Goal: Communication & Community: Answer question/provide support

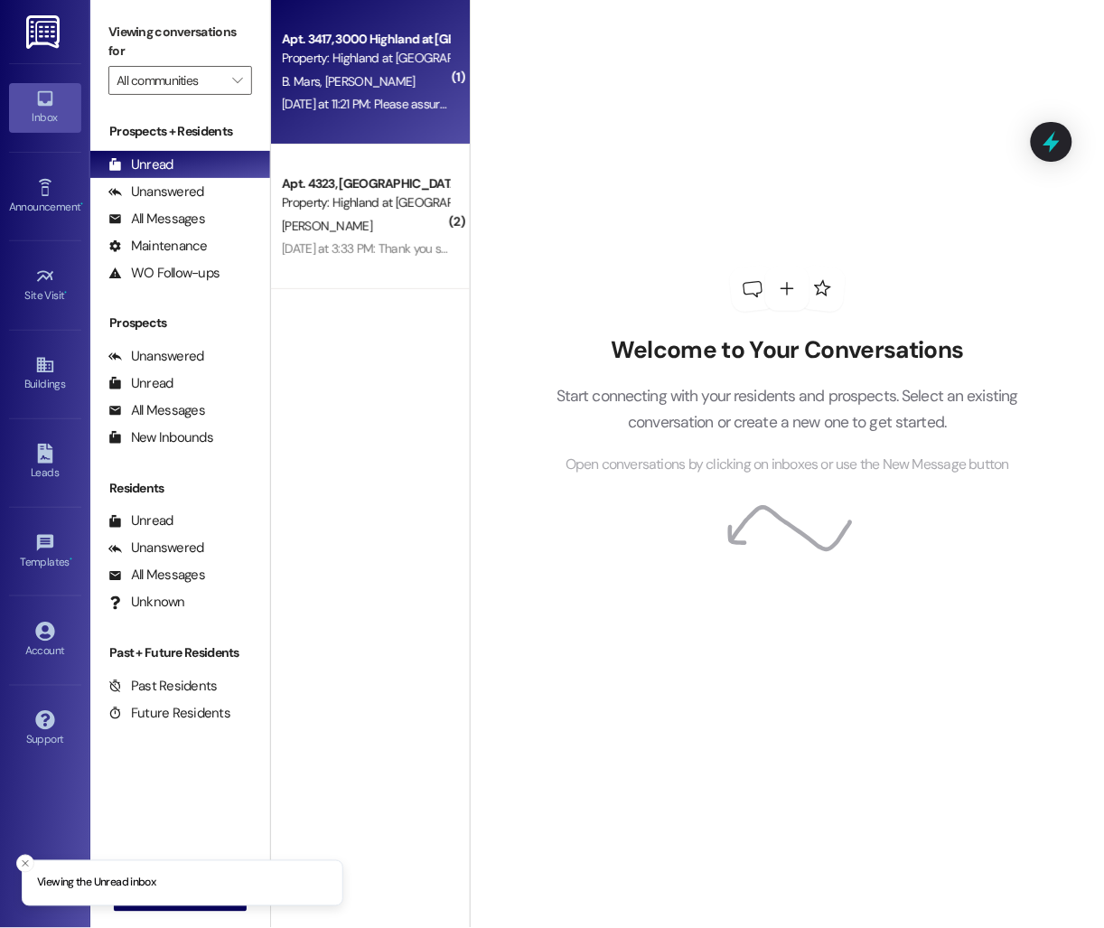
click at [329, 120] on div "Apt. 3417, 3000 Highland at [GEOGRAPHIC_DATA] Property: [GEOGRAPHIC_DATA] at [G…" at bounding box center [370, 72] width 199 height 145
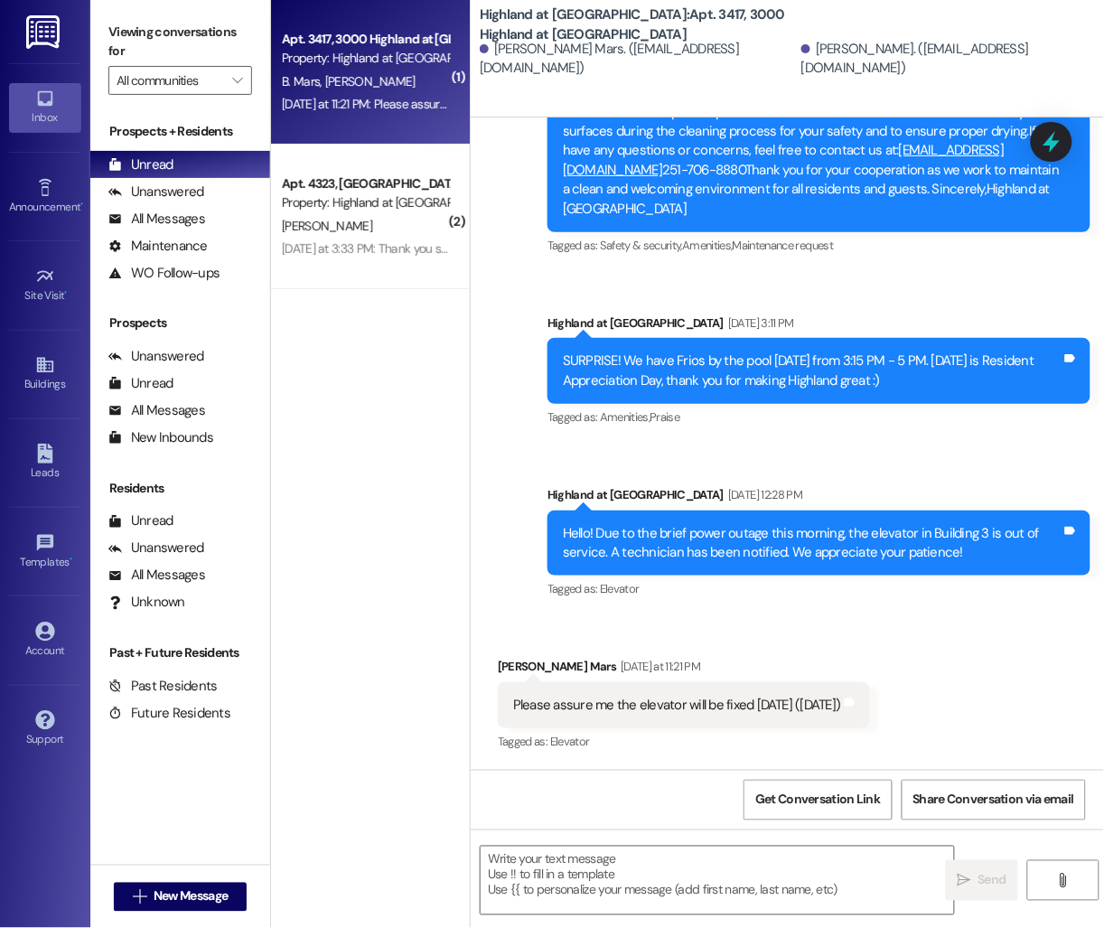
scroll to position [27358, 0]
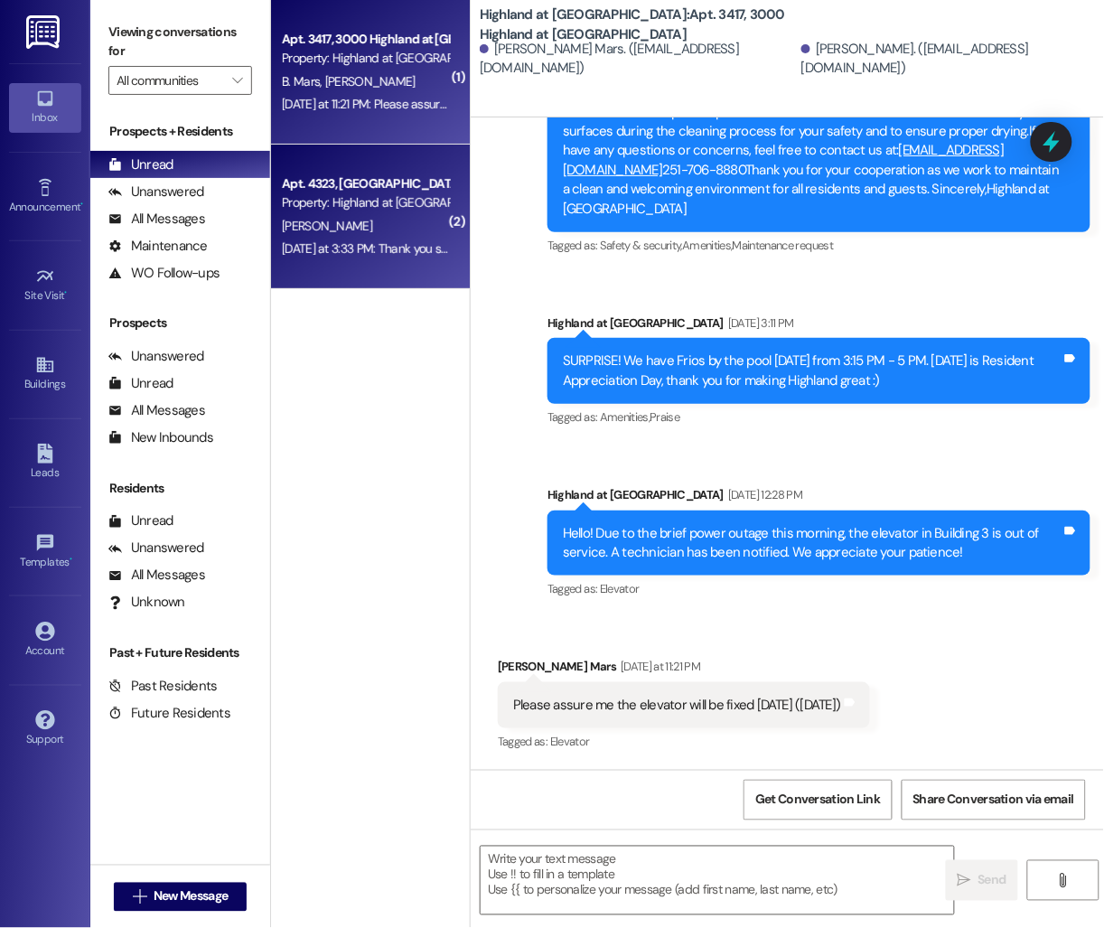
click at [397, 236] on div "[PERSON_NAME]" at bounding box center [365, 226] width 171 height 23
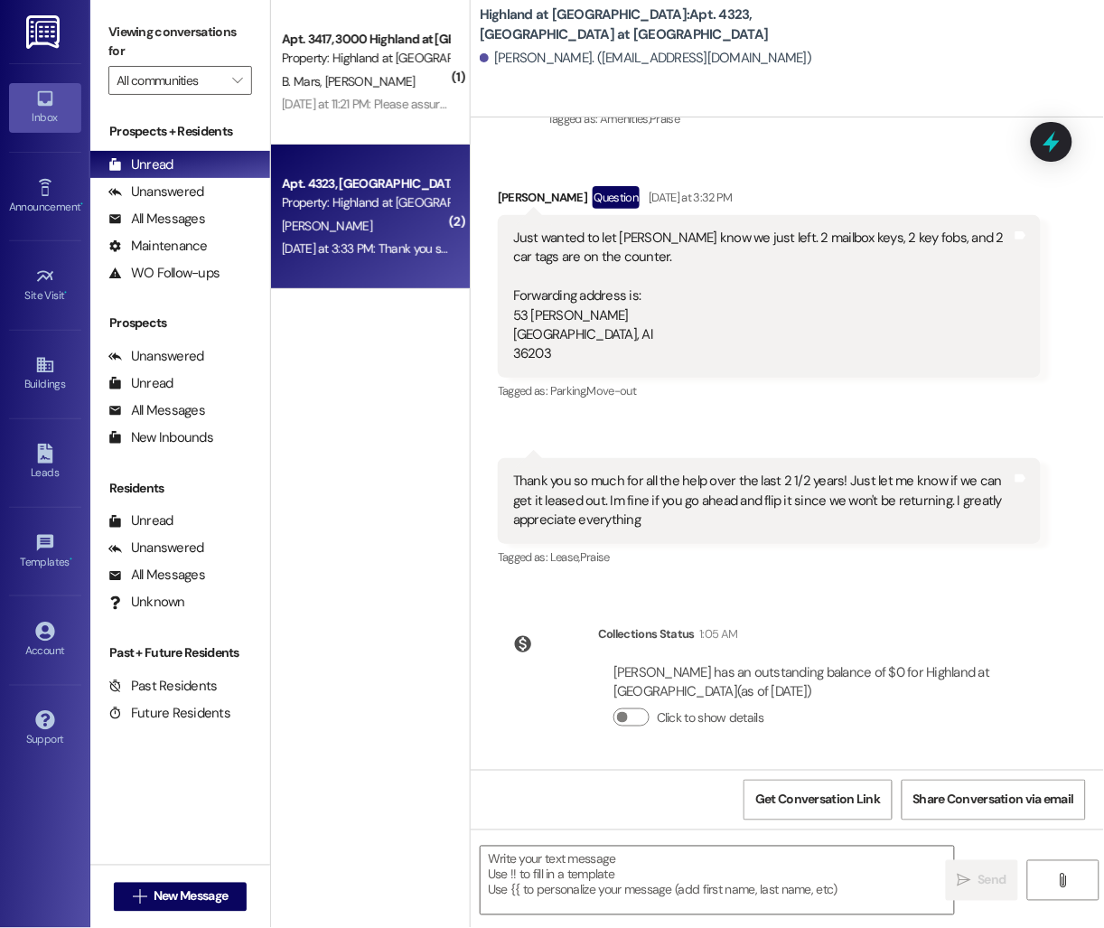
scroll to position [2515, 0]
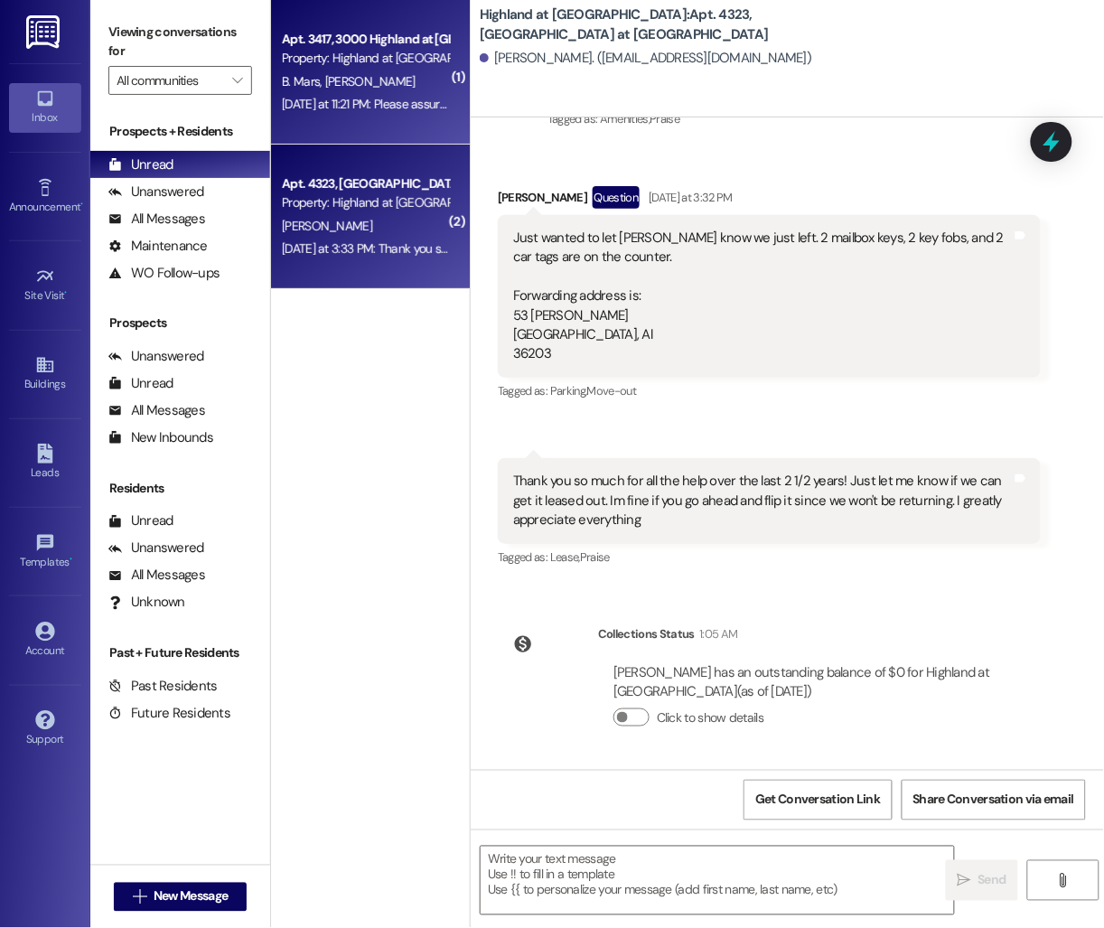
click at [380, 70] on div "B. Mars [PERSON_NAME]" at bounding box center [365, 81] width 171 height 23
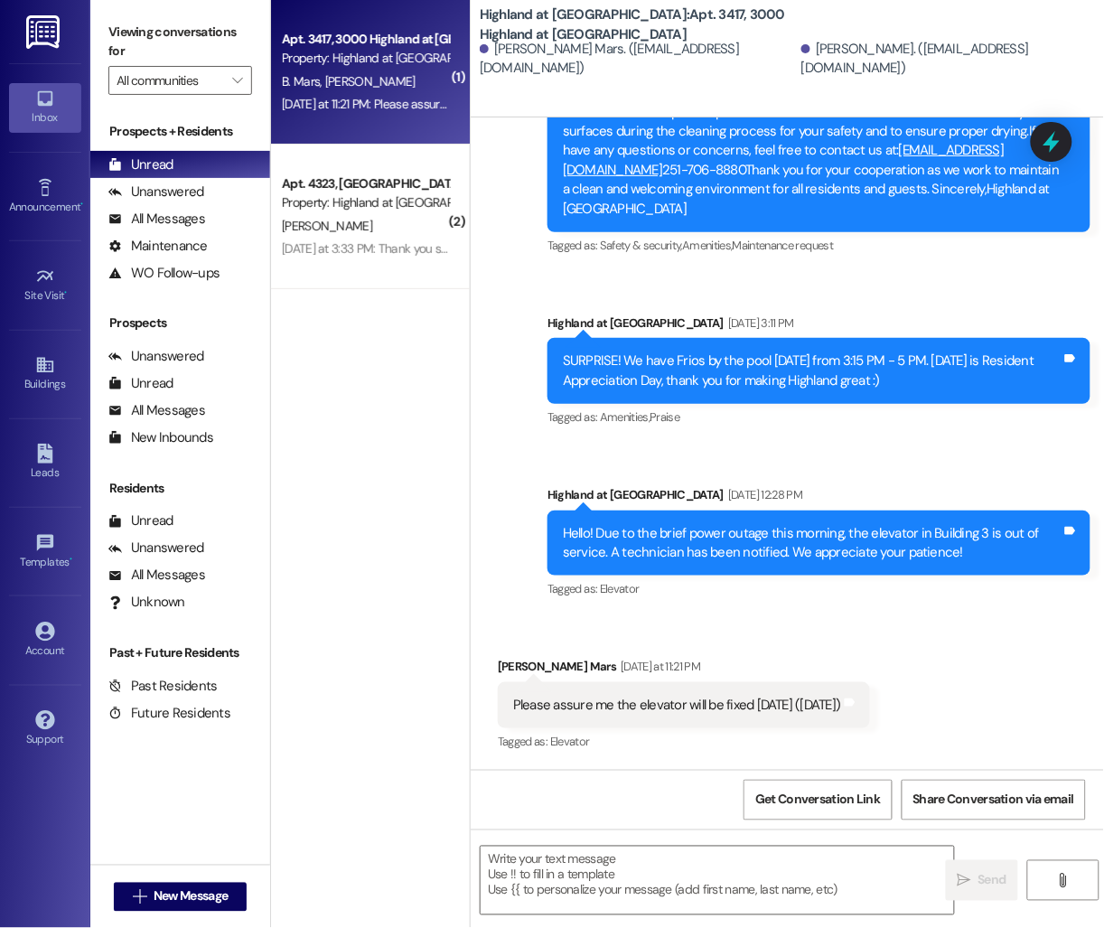
scroll to position [27358, 0]
click at [579, 878] on textarea at bounding box center [717, 881] width 473 height 68
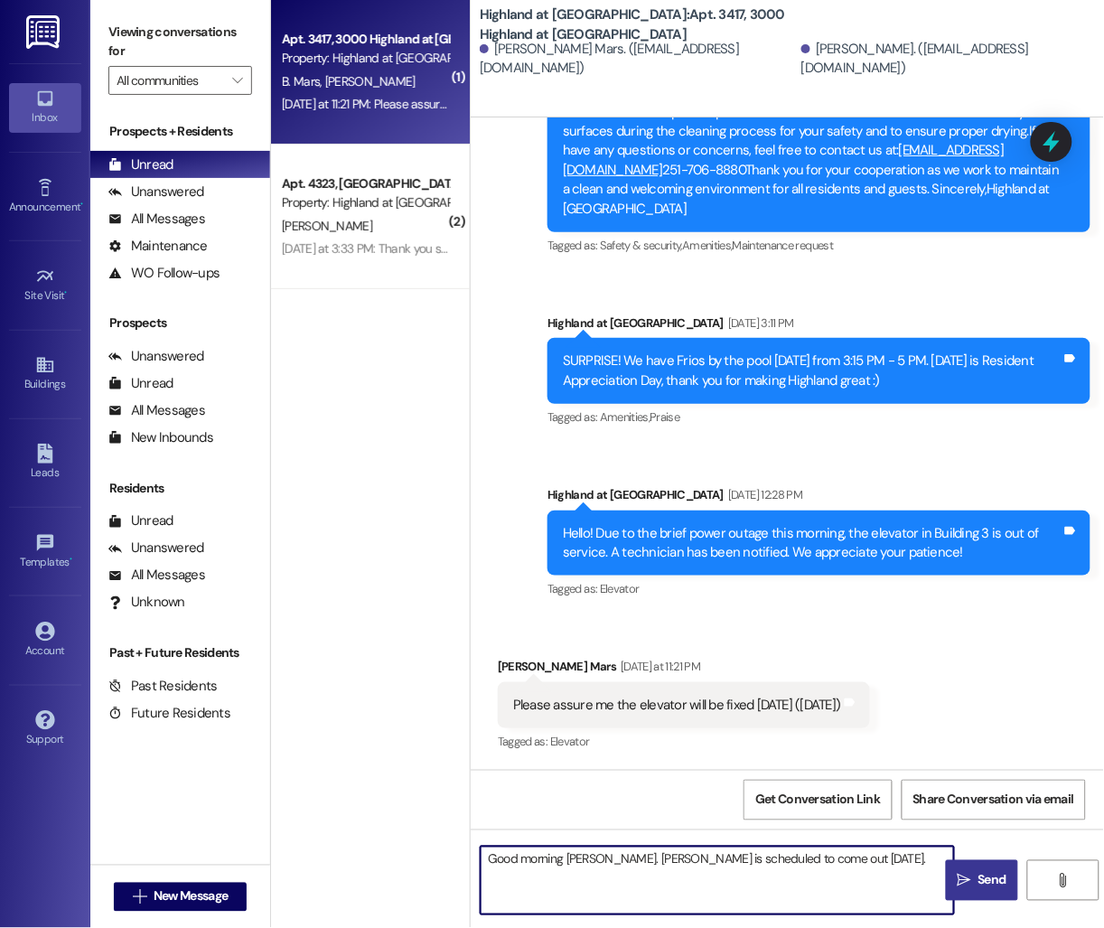
type textarea "Good morning Betsy. OTIS is scheduled to come out today."
click at [970, 883] on icon "" at bounding box center [965, 881] width 14 height 14
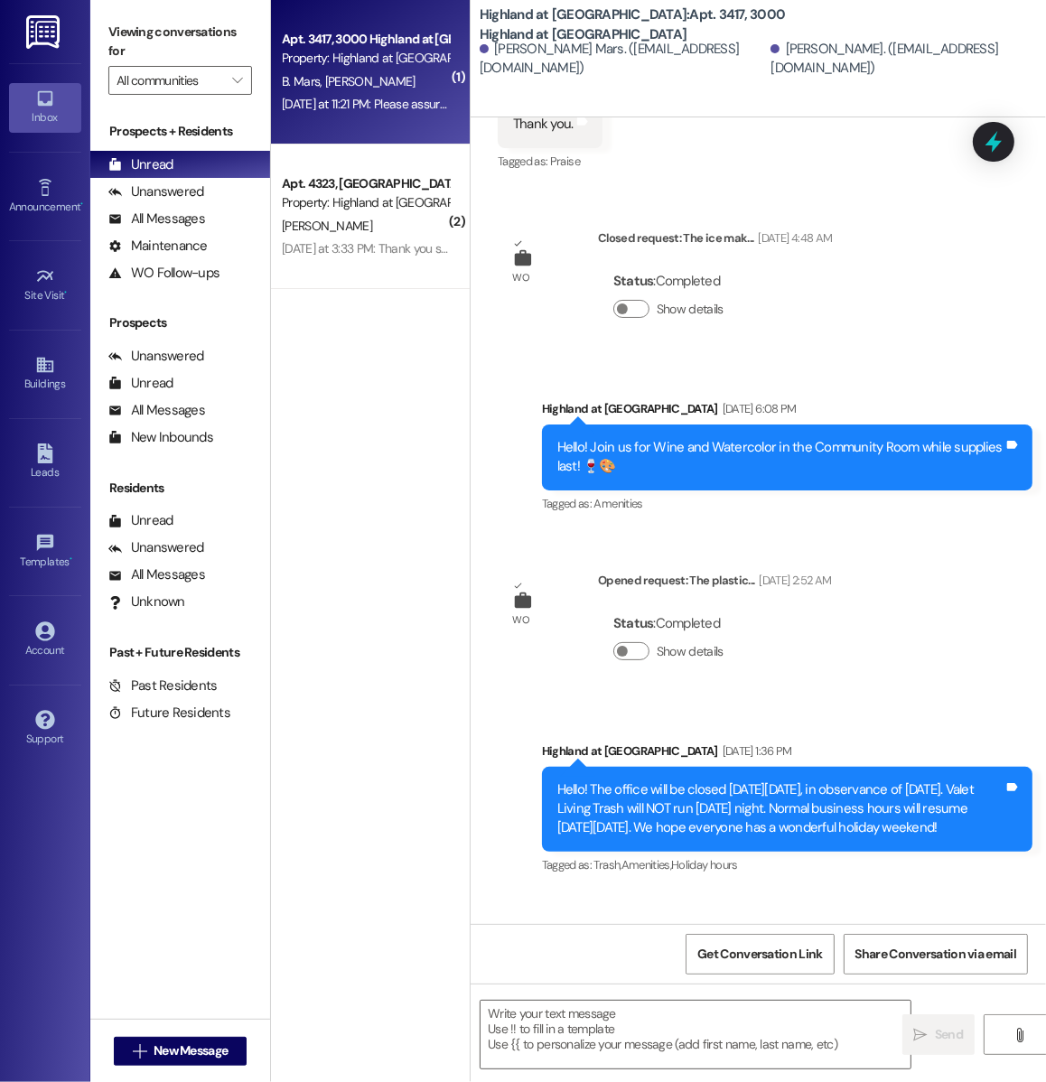
scroll to position [28142, 0]
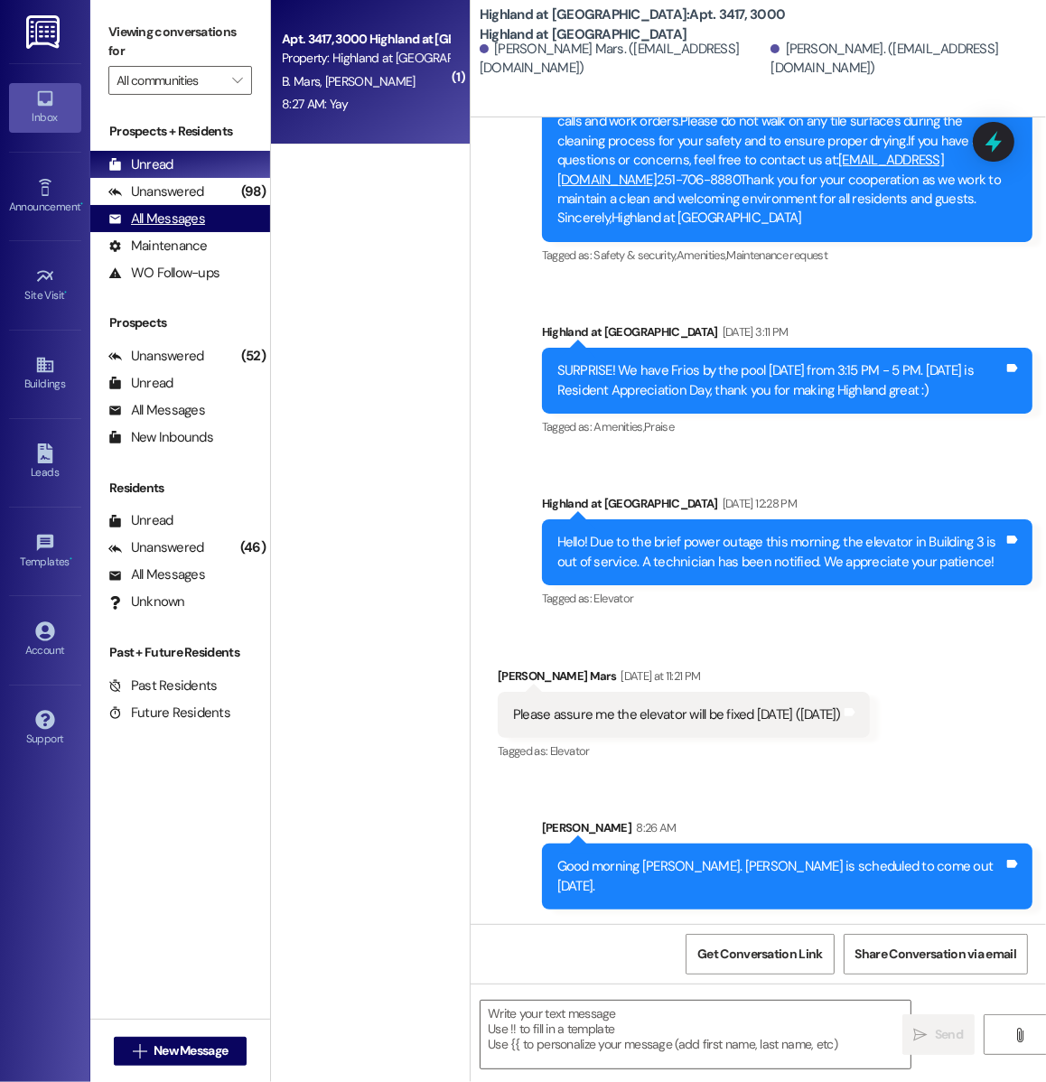
click at [182, 226] on div "All Messages" at bounding box center [156, 219] width 97 height 19
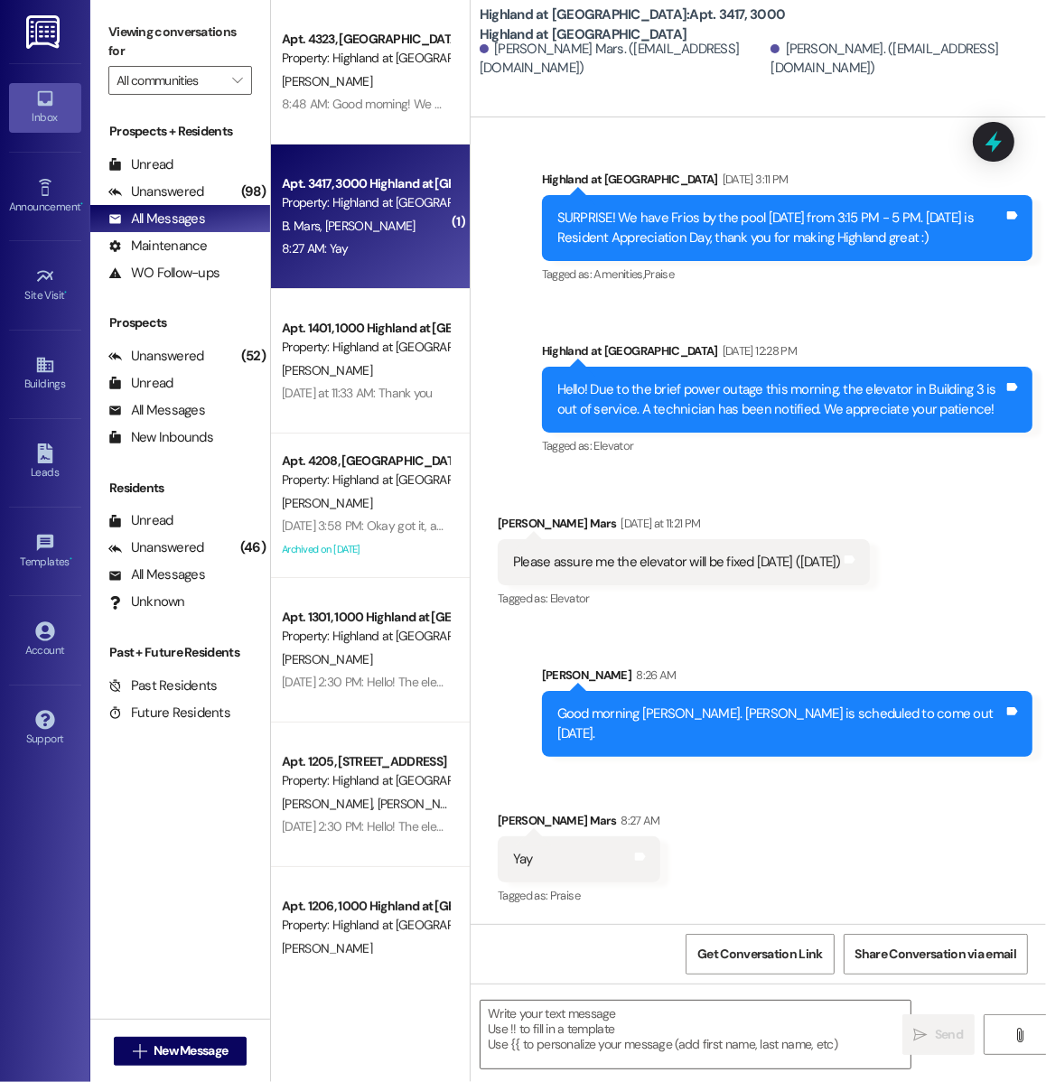
scroll to position [28295, 0]
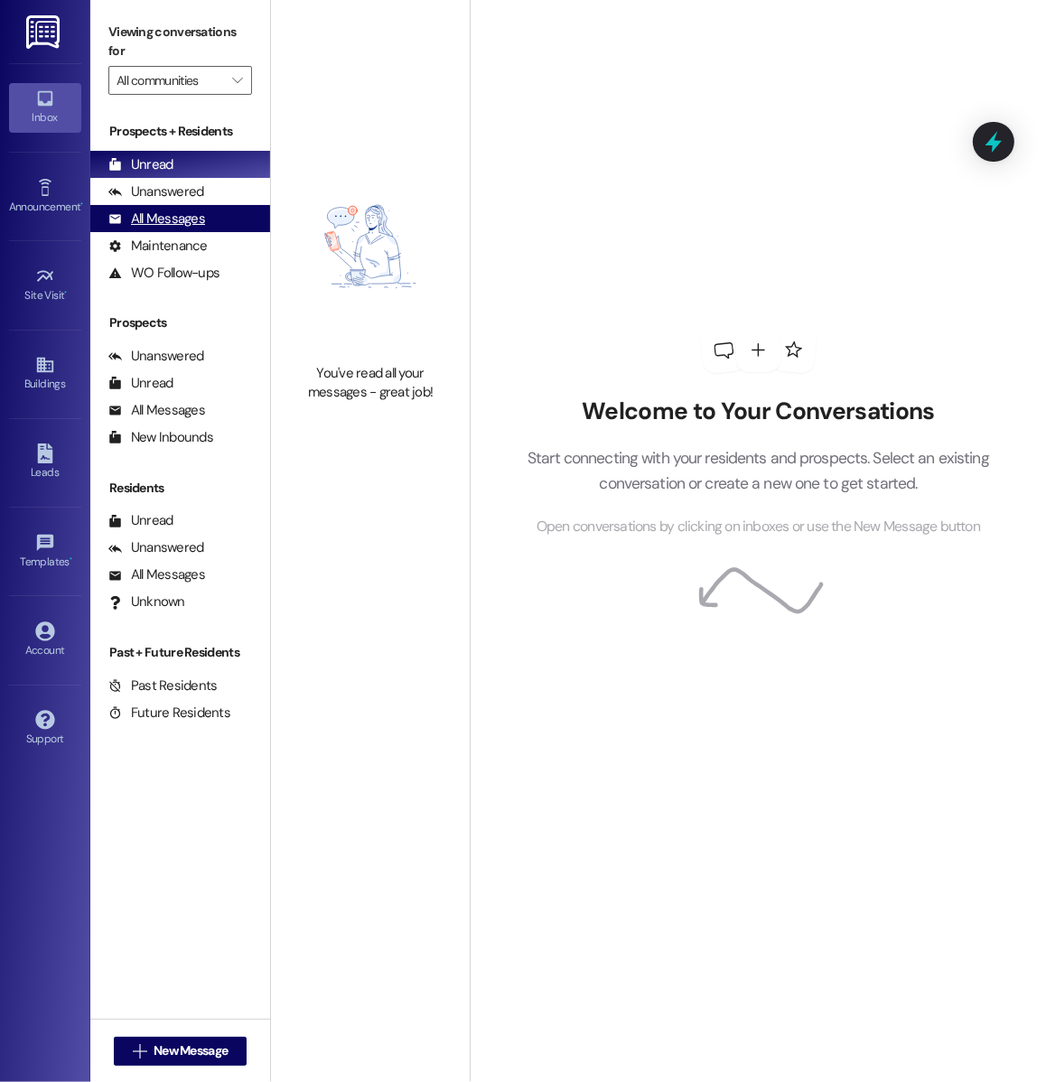
click at [194, 224] on div "All Messages" at bounding box center [156, 219] width 97 height 19
